Goal: Task Accomplishment & Management: Manage account settings

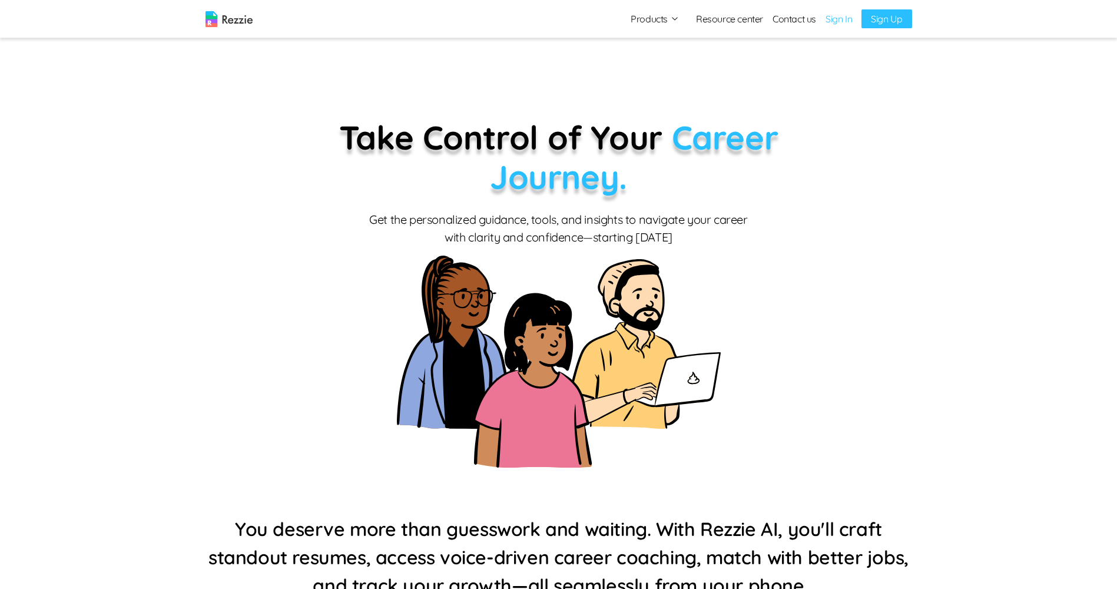
click at [848, 21] on link "Sign In" at bounding box center [838, 19] width 26 height 14
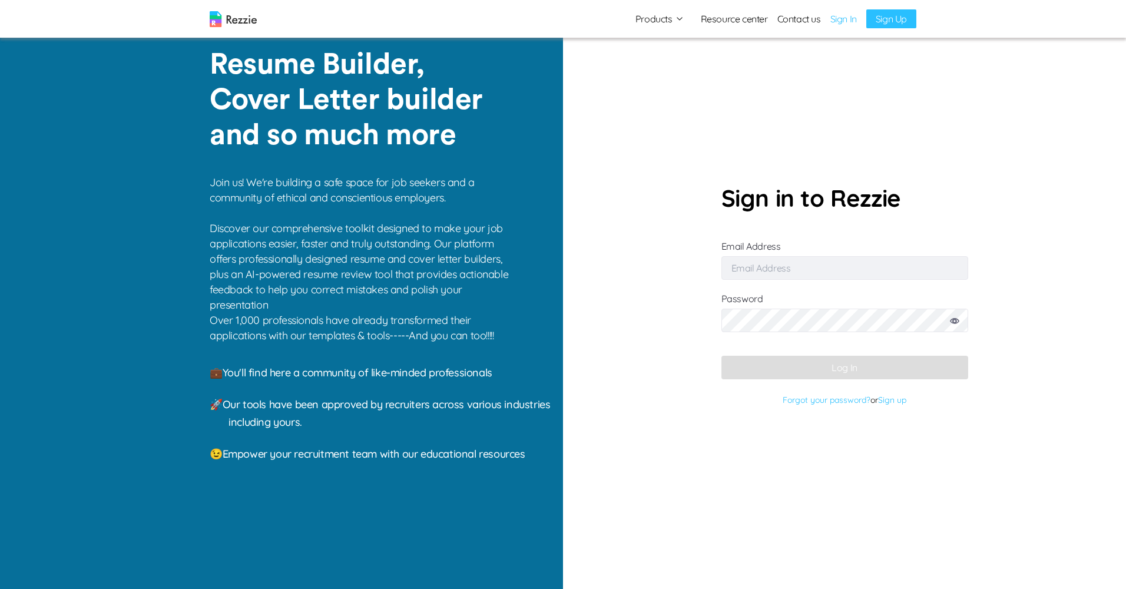
type input "[EMAIL_ADDRESS][DOMAIN_NAME]"
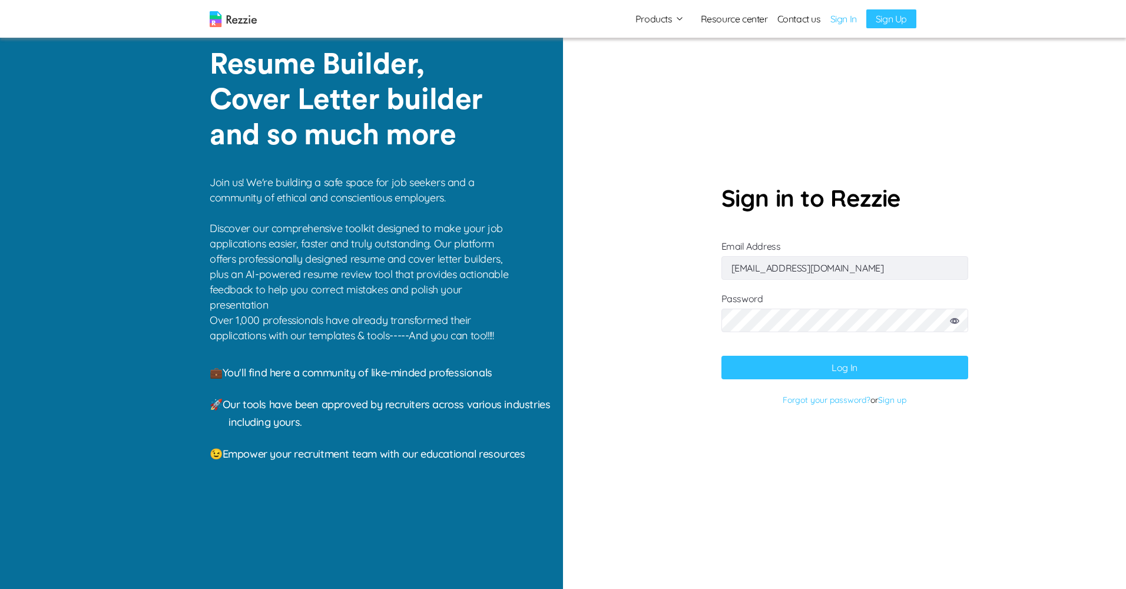
click at [829, 369] on button "Log In" at bounding box center [844, 368] width 247 height 24
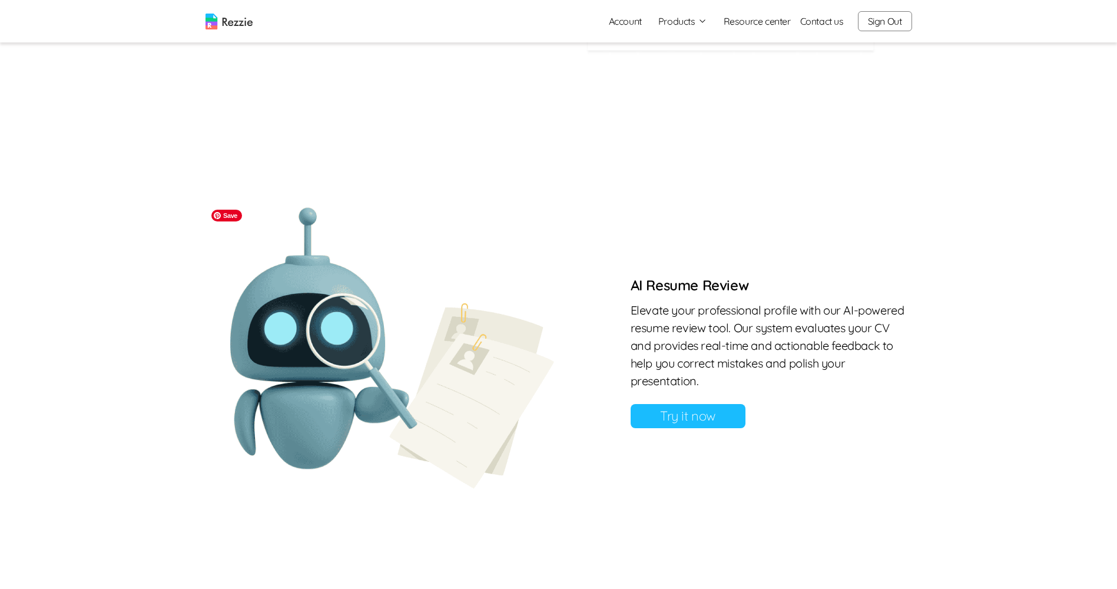
scroll to position [883, 0]
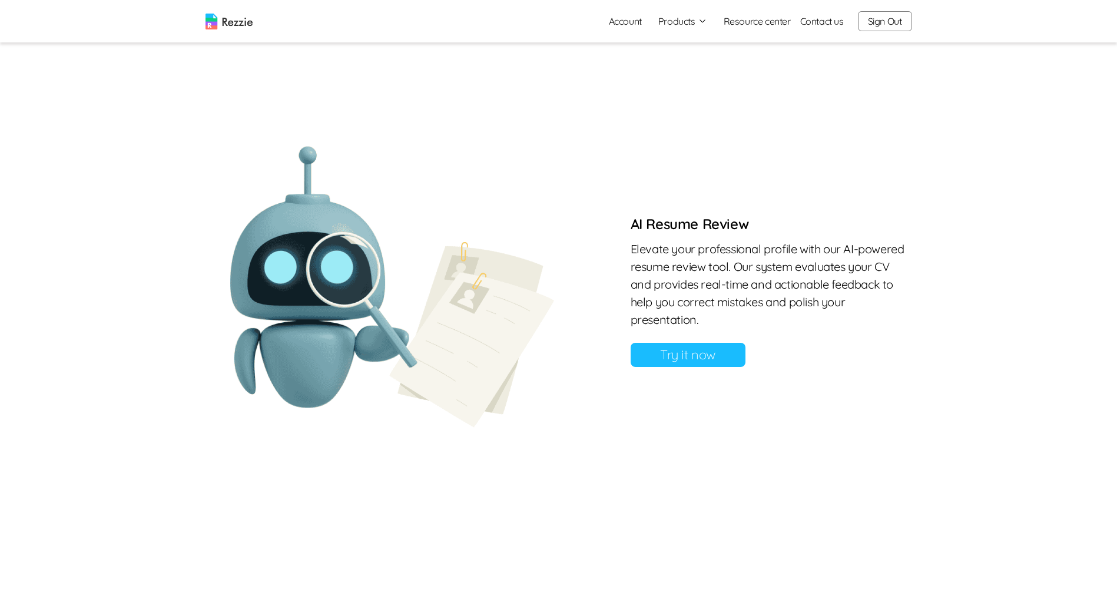
click at [658, 355] on link "Try it now" at bounding box center [687, 355] width 115 height 24
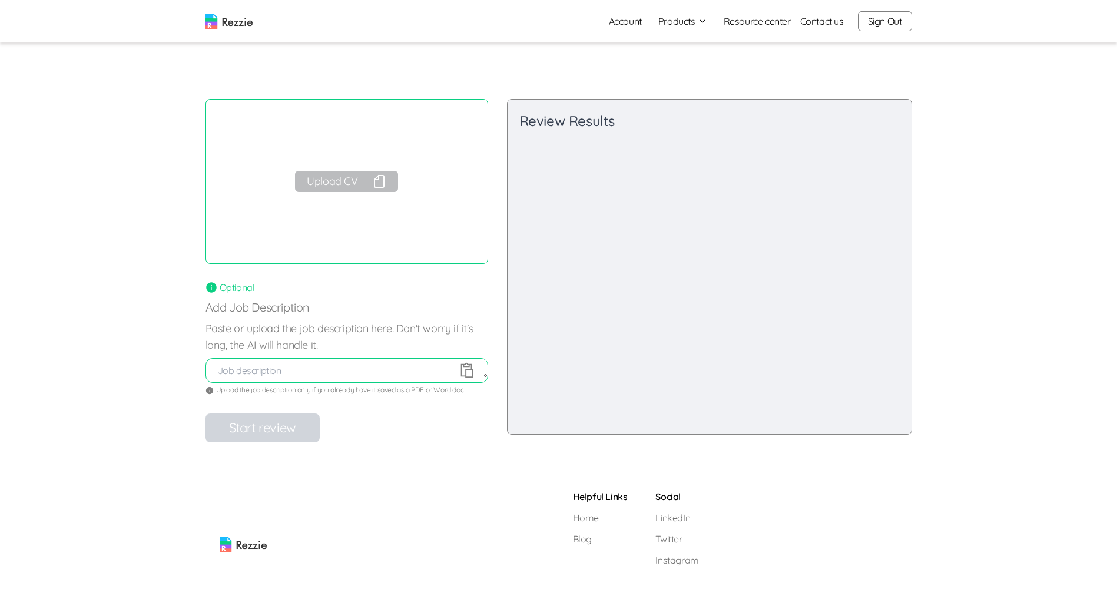
click at [359, 184] on button "Upload CV" at bounding box center [346, 181] width 102 height 21
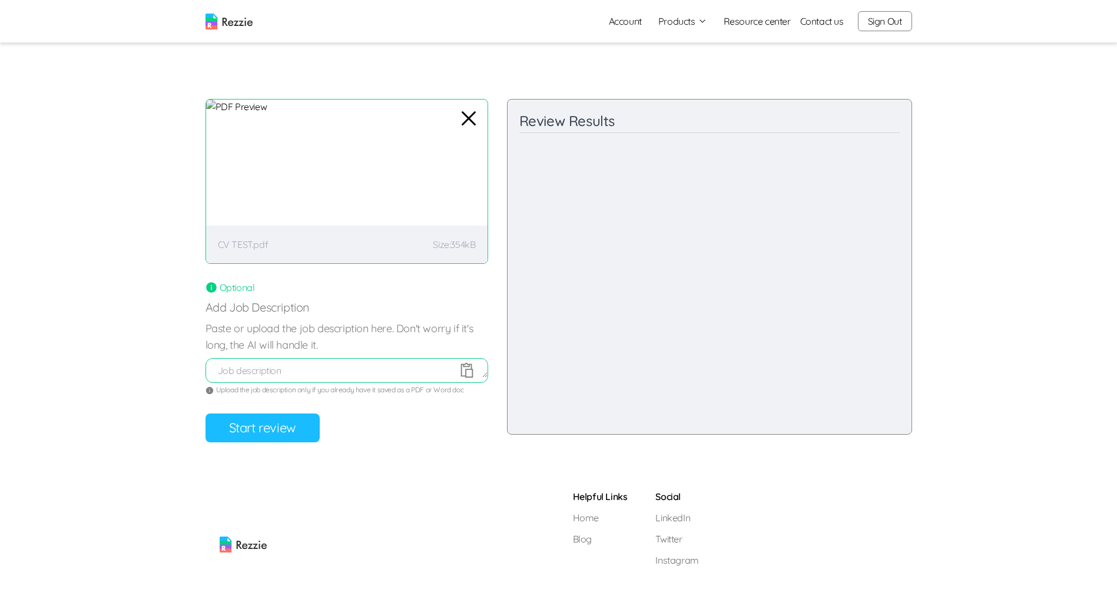
click at [289, 426] on button "Start review" at bounding box center [262, 427] width 114 height 29
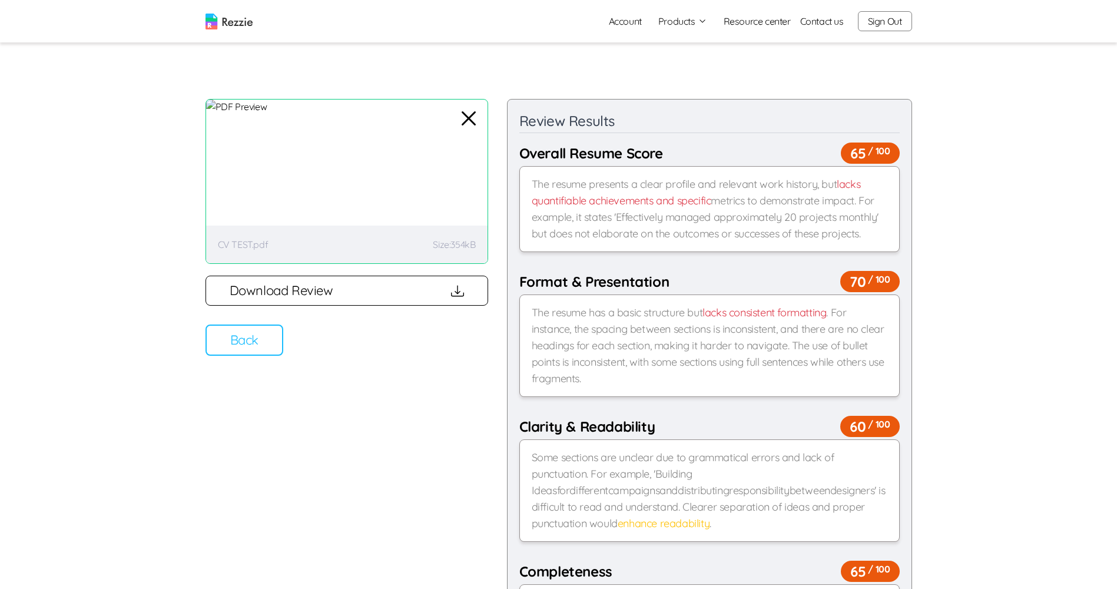
click at [255, 350] on button "Back" at bounding box center [244, 339] width 78 height 31
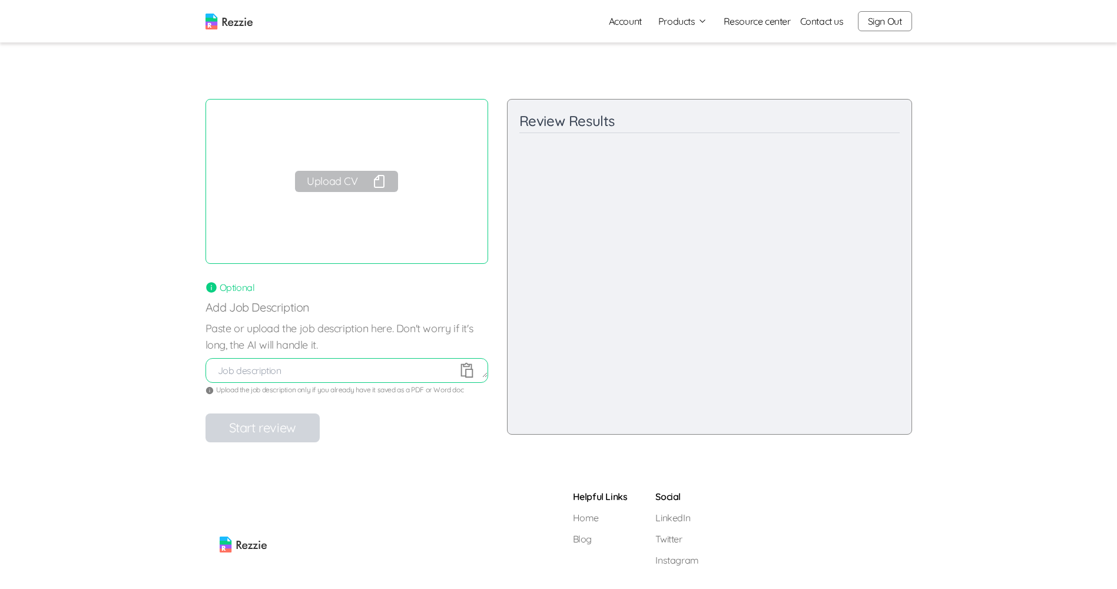
click at [148, 418] on div "Review your resume AI will review your resume and give you feedback on your res…" at bounding box center [558, 256] width 1117 height 371
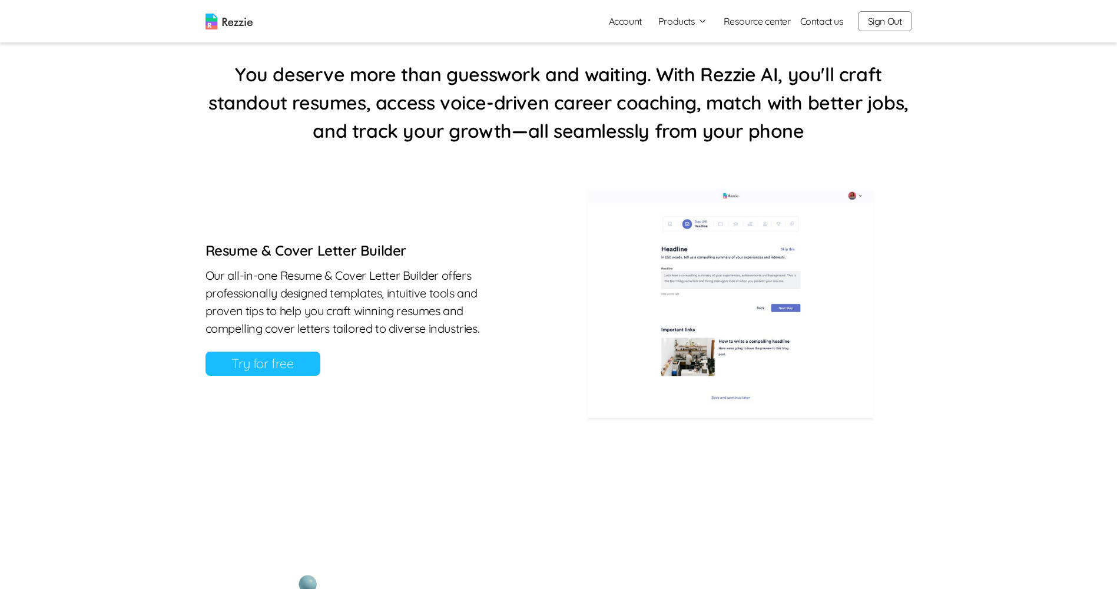
scroll to position [471, 0]
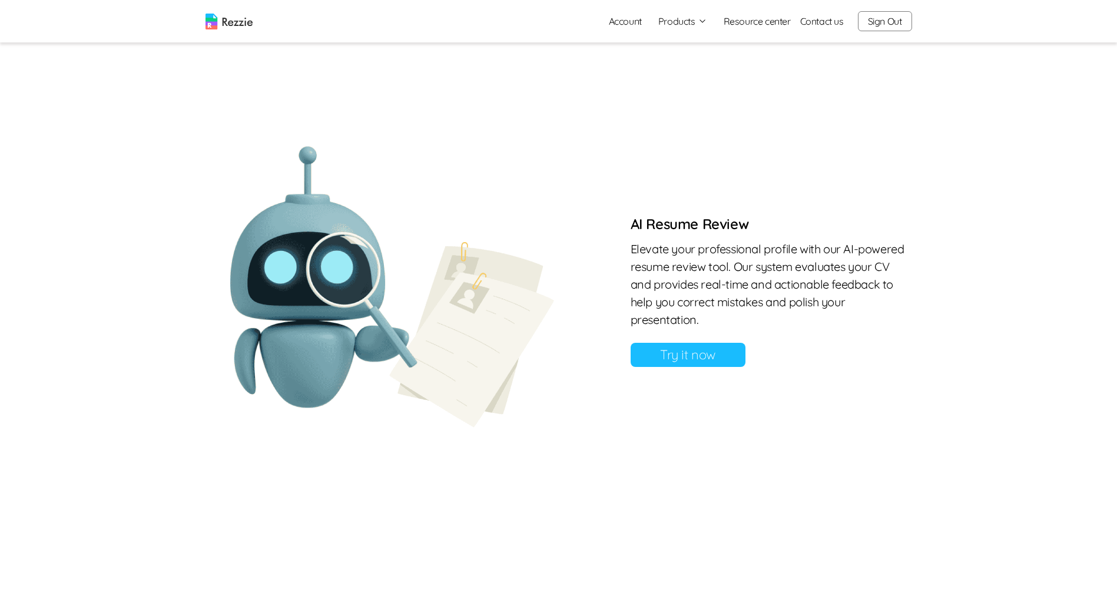
click at [701, 358] on link "Try it now" at bounding box center [687, 355] width 115 height 24
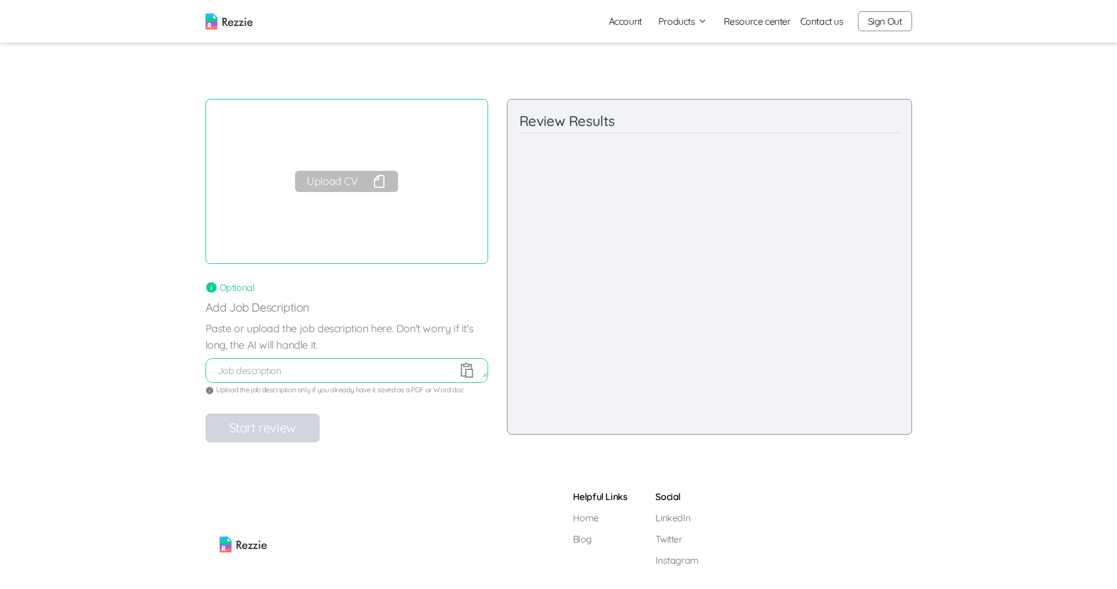
click at [354, 180] on button "Upload CV" at bounding box center [346, 181] width 102 height 21
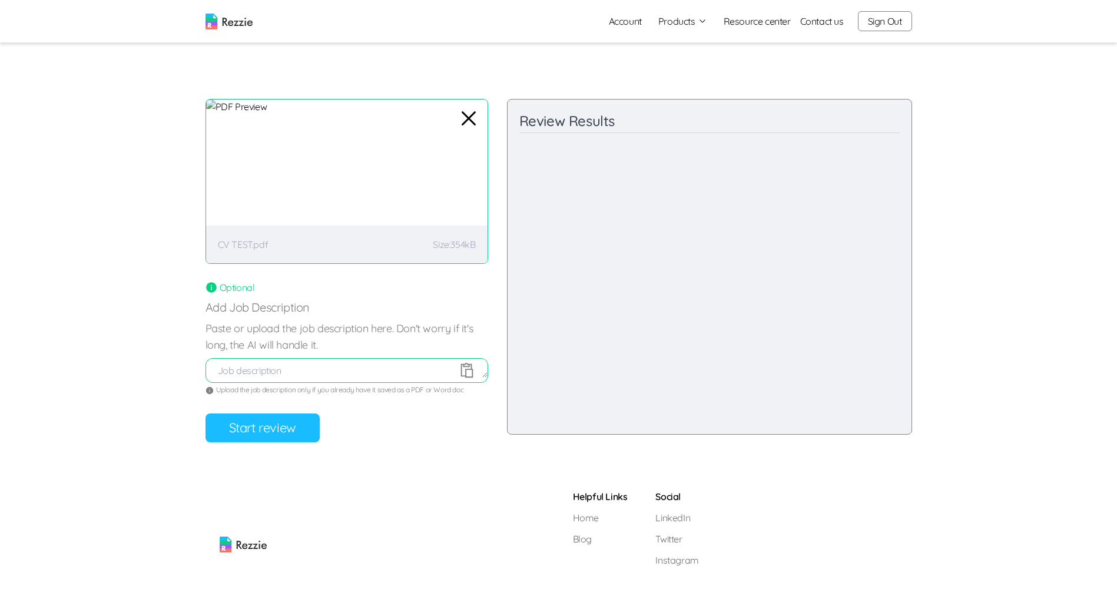
click at [292, 433] on button "Start review" at bounding box center [262, 427] width 114 height 29
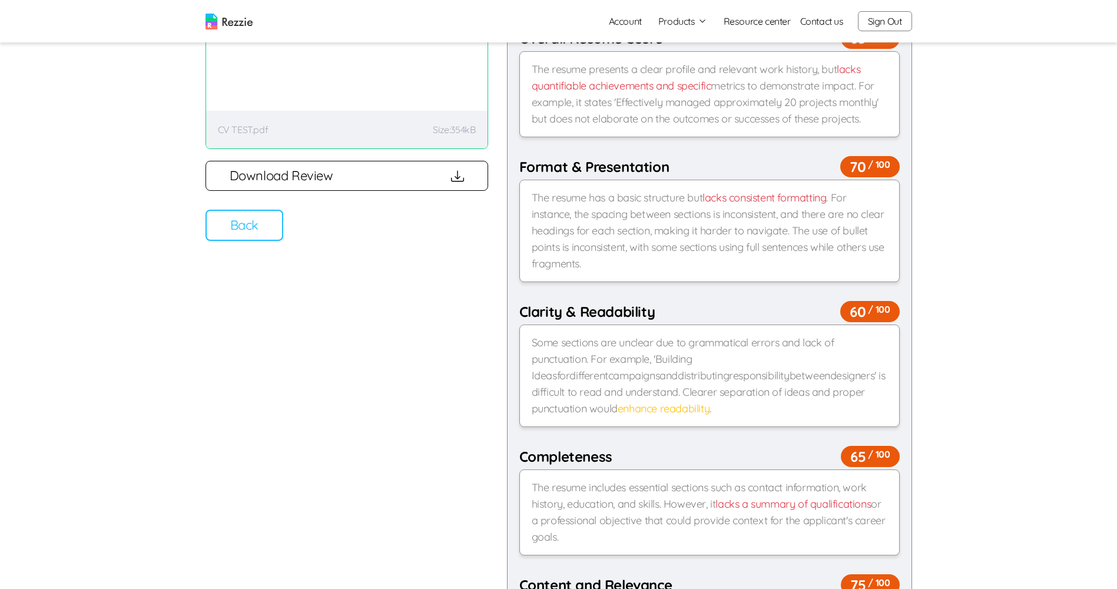
scroll to position [118, 0]
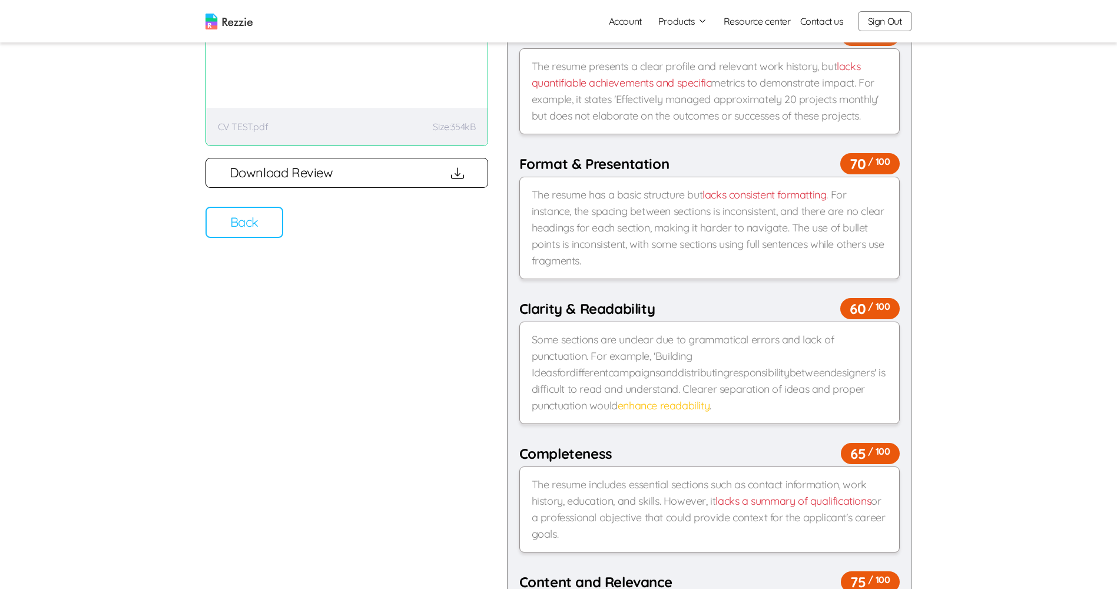
click at [454, 173] on icon "button" at bounding box center [457, 171] width 6 height 9
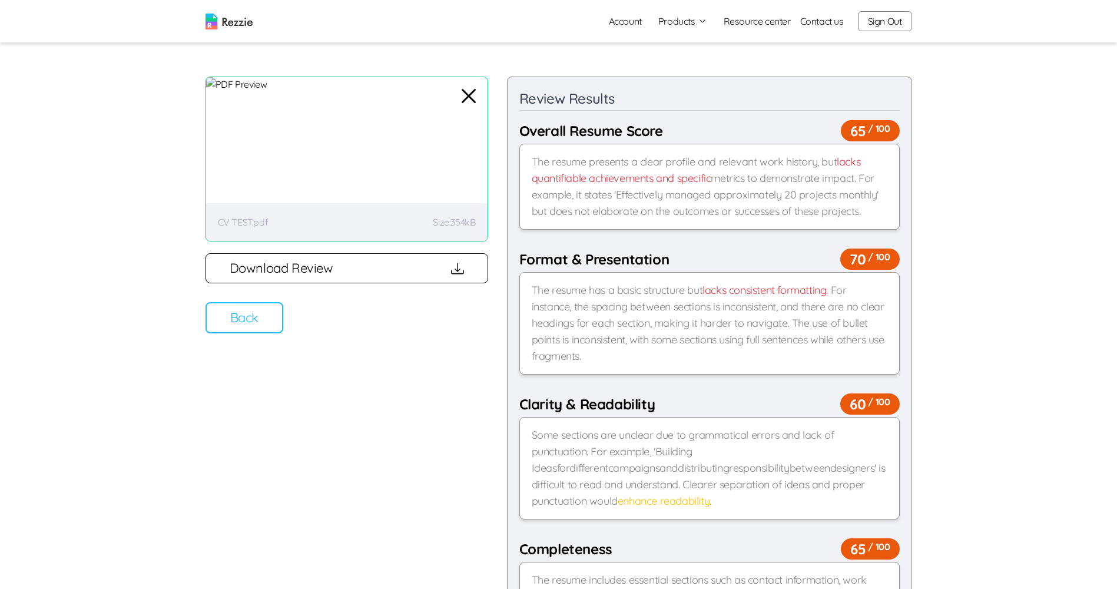
scroll to position [0, 0]
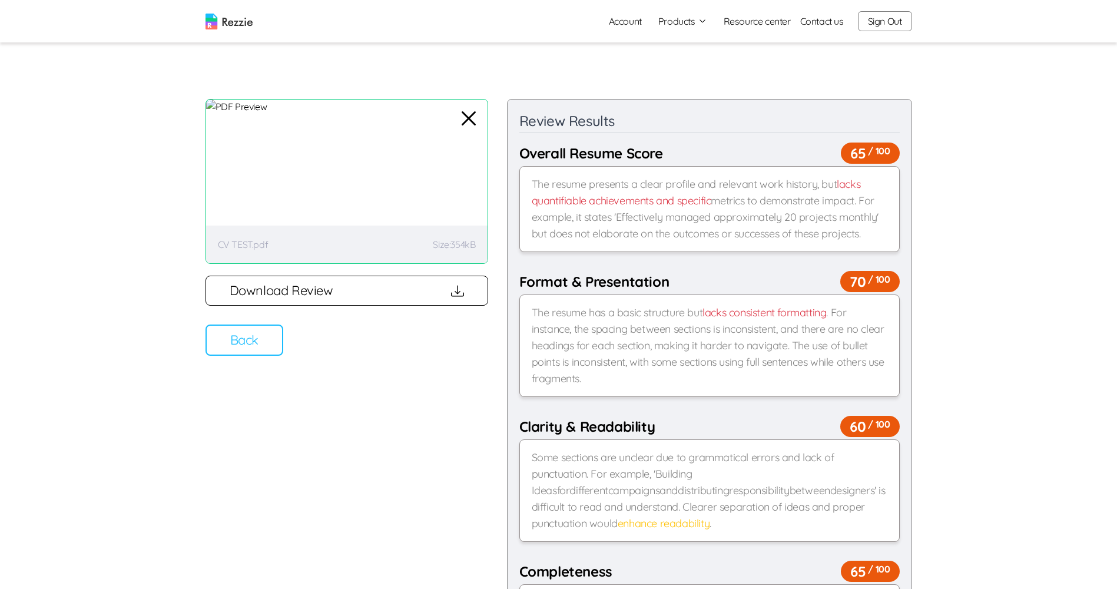
click at [244, 344] on button "Back" at bounding box center [244, 339] width 78 height 31
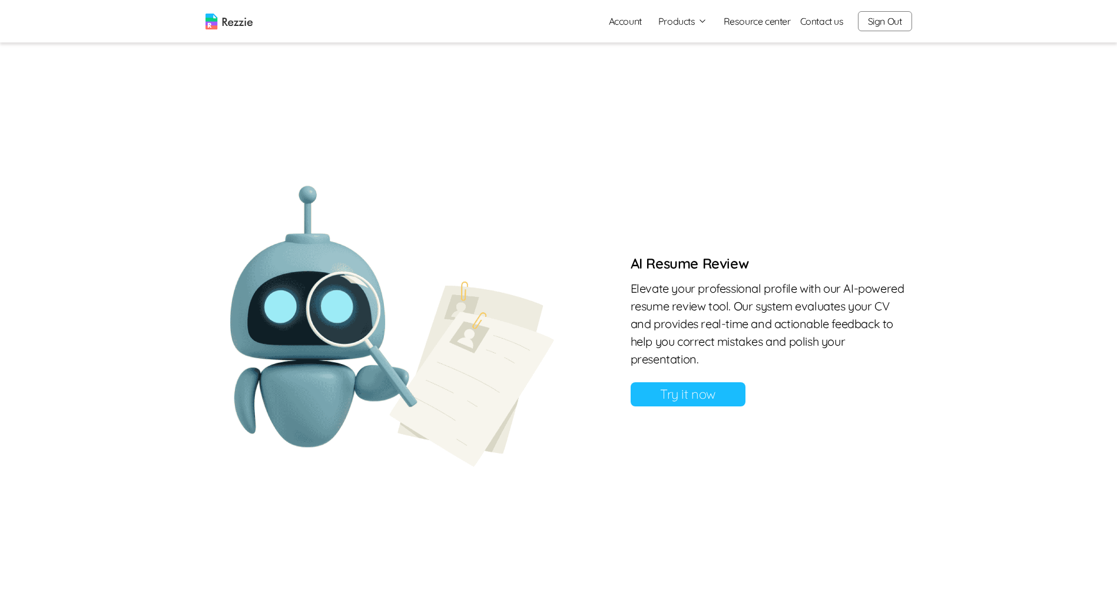
scroll to position [883, 0]
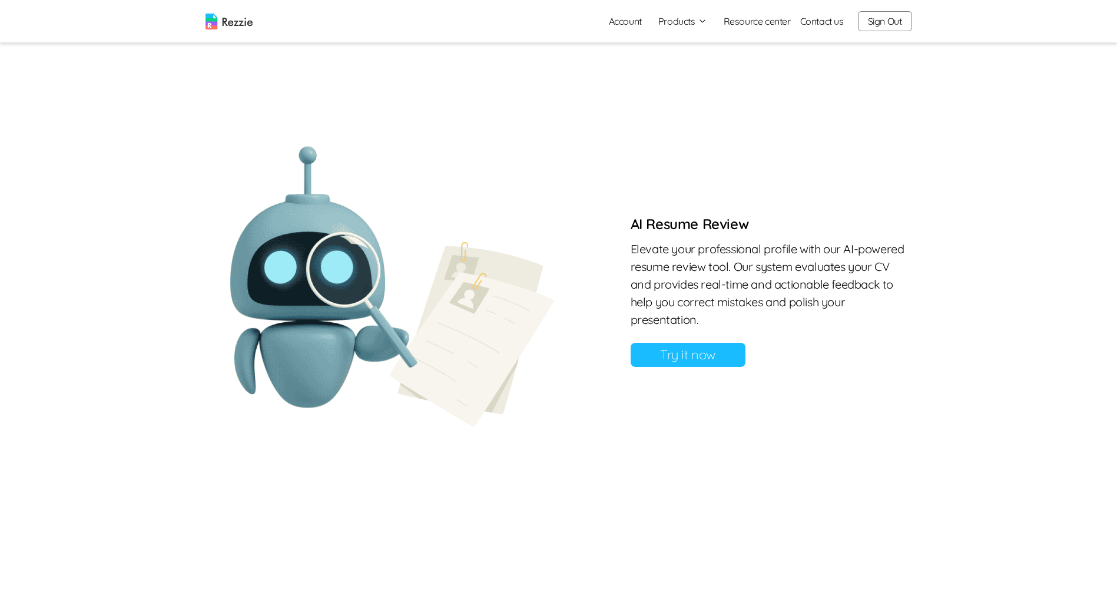
click at [695, 21] on button "Products" at bounding box center [682, 21] width 49 height 14
click at [842, 103] on div "Resume & Cover Letter Builder Our all-in-one Resume & Cover Letter Builder offe…" at bounding box center [558, 333] width 706 height 1158
click at [814, 90] on div "Resume & Cover Letter Builder Our all-in-one Resume & Cover Letter Builder offe…" at bounding box center [558, 333] width 706 height 1158
click at [775, 22] on link "Resource center" at bounding box center [756, 21] width 67 height 14
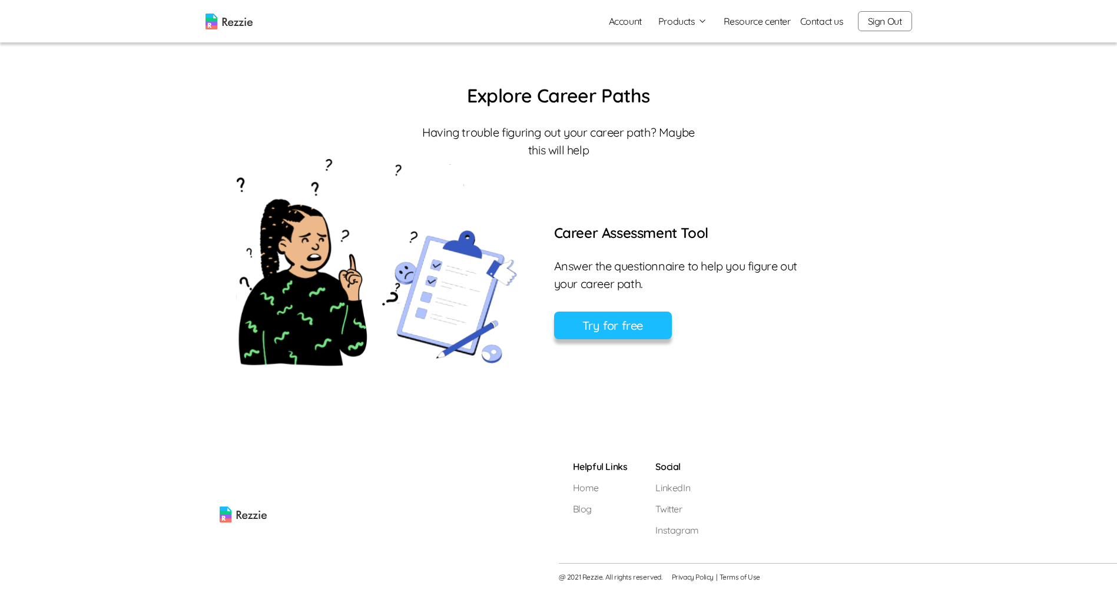
scroll to position [814, 0]
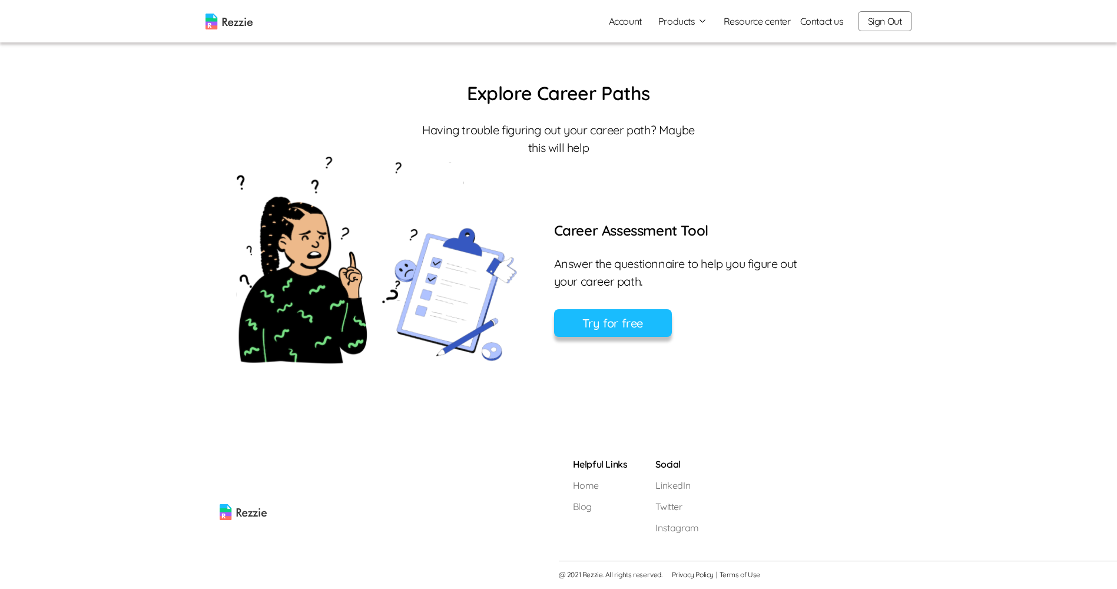
click at [636, 21] on link "Account" at bounding box center [625, 21] width 52 height 24
